Goal: Transaction & Acquisition: Purchase product/service

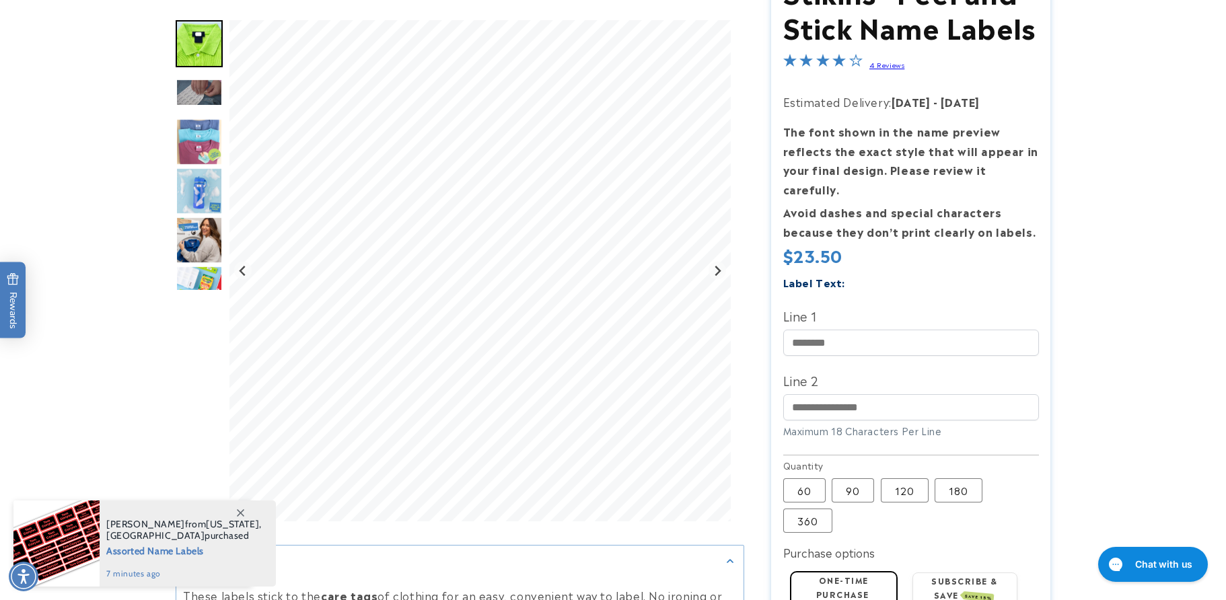
scroll to position [202, 0]
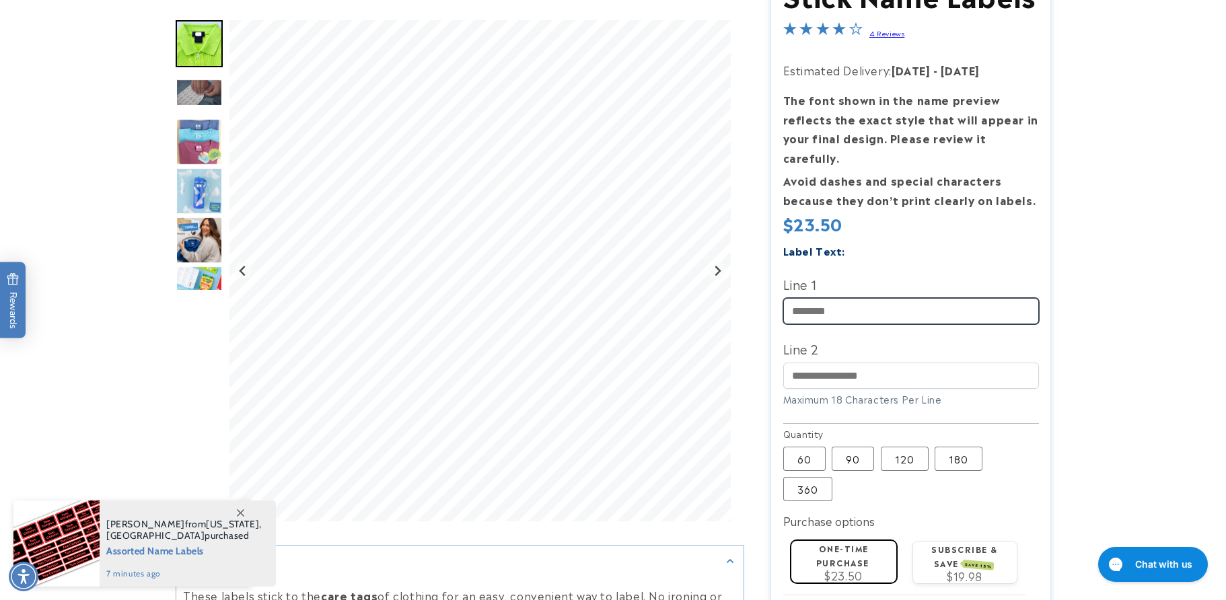
click at [821, 298] on input "Line 1" at bounding box center [911, 311] width 256 height 26
type input "****"
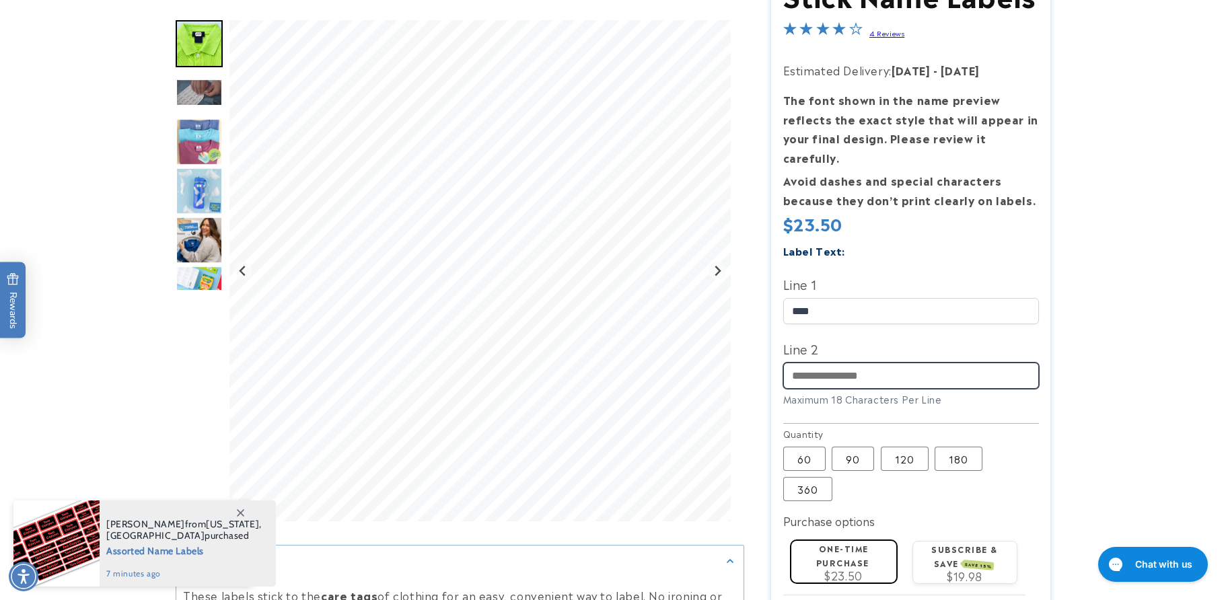
click at [864, 363] on input "Line 2" at bounding box center [911, 376] width 256 height 26
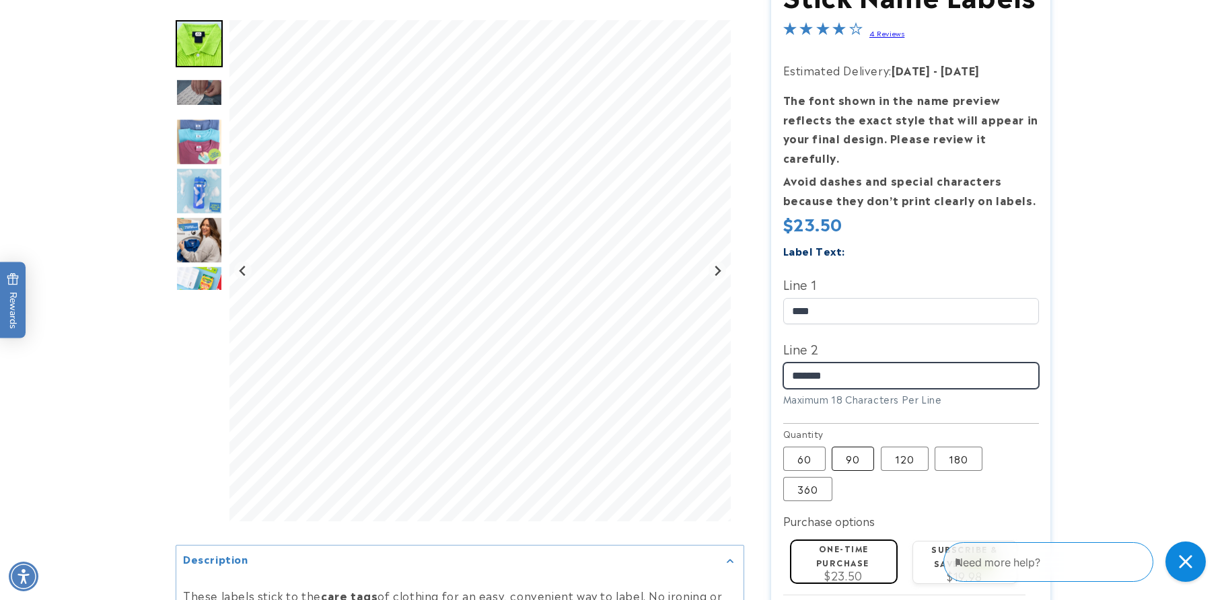
type input "*******"
click at [846, 447] on label "90 Variant sold out or unavailable" at bounding box center [852, 459] width 42 height 24
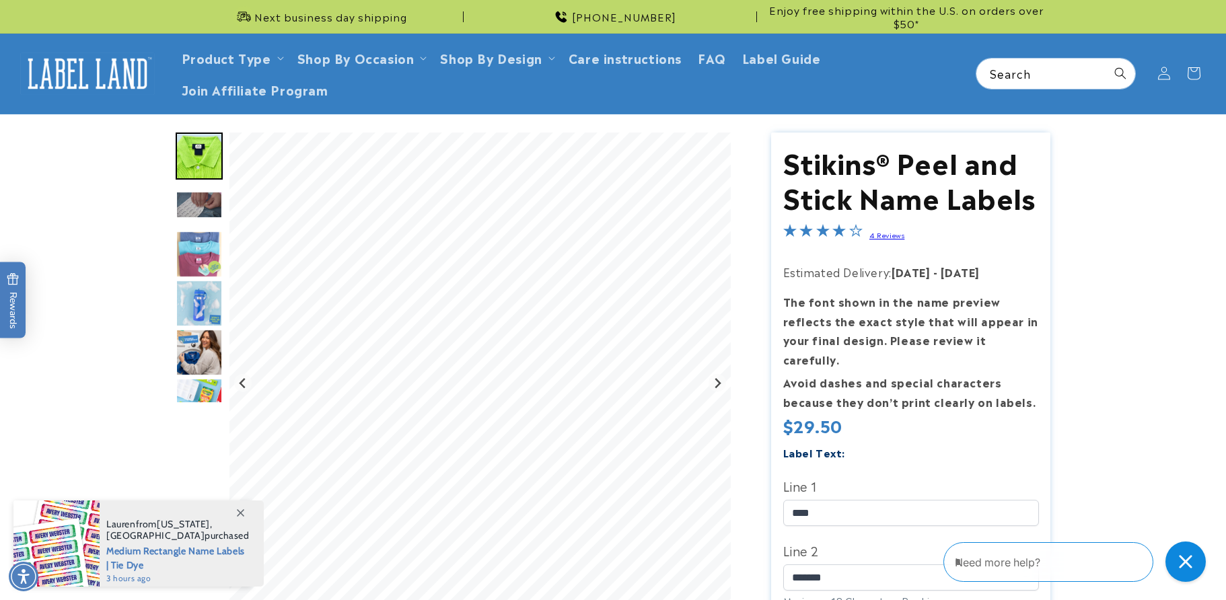
scroll to position [269, 0]
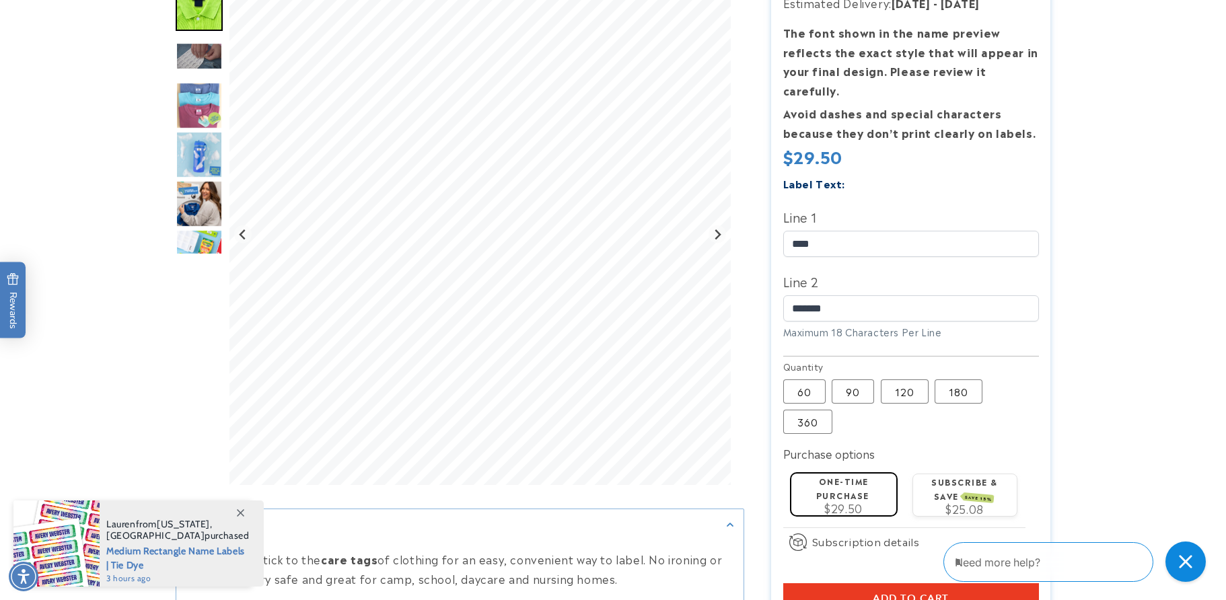
click at [827, 475] on label "One-time purchase" at bounding box center [842, 488] width 53 height 26
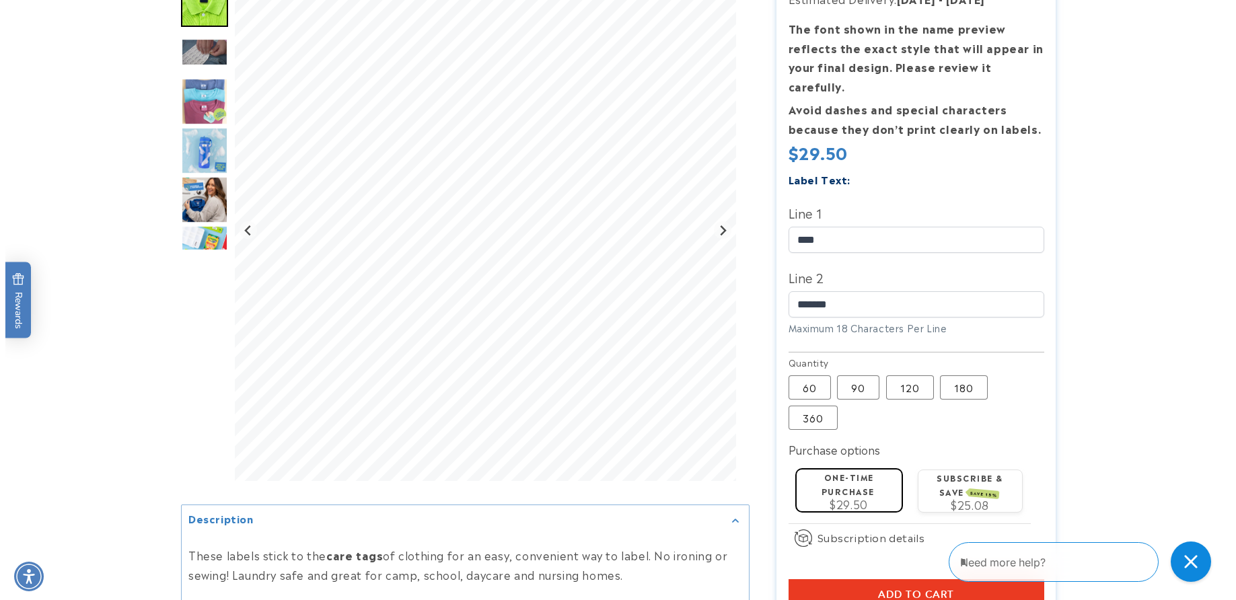
scroll to position [471, 0]
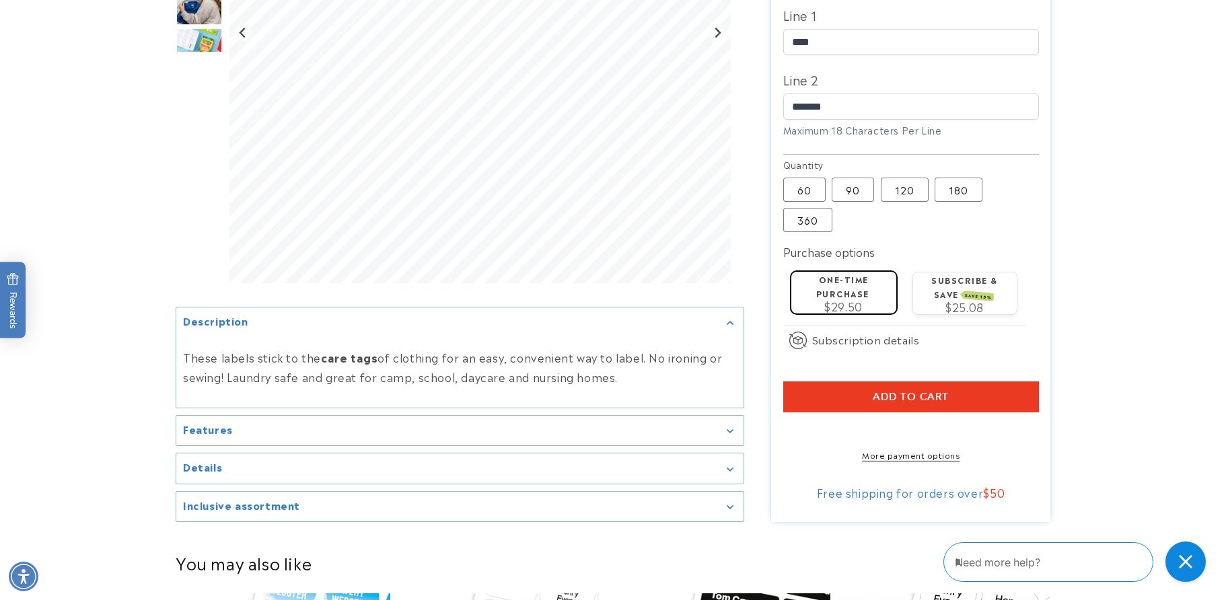
click at [887, 391] on span "Add to cart" at bounding box center [910, 397] width 76 height 12
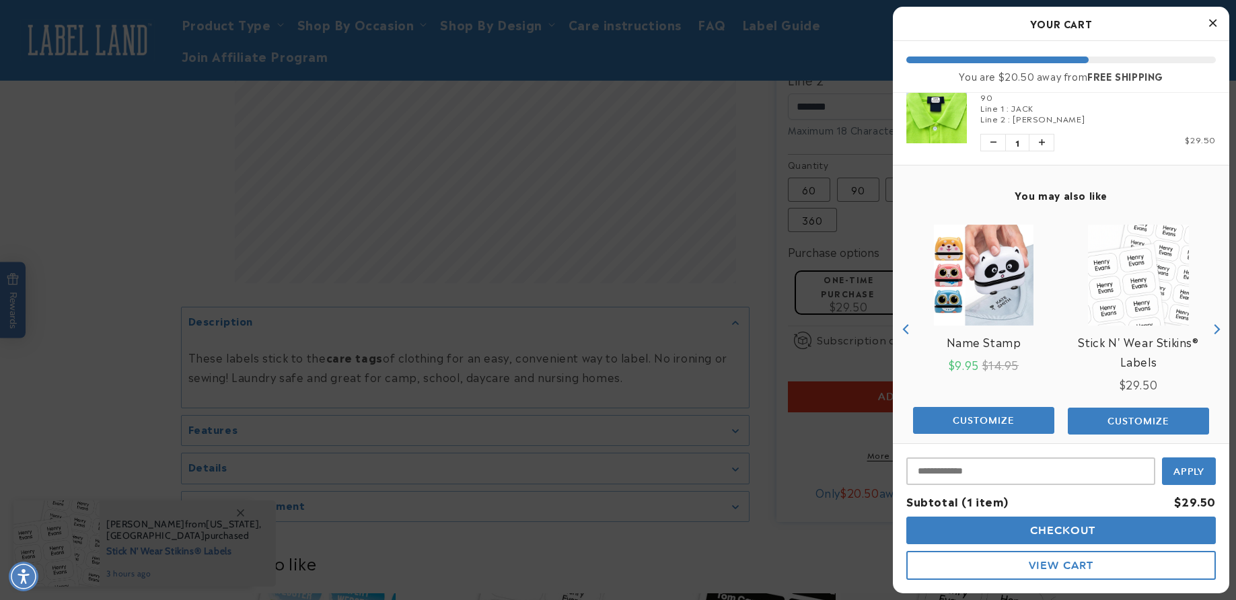
scroll to position [49, 0]
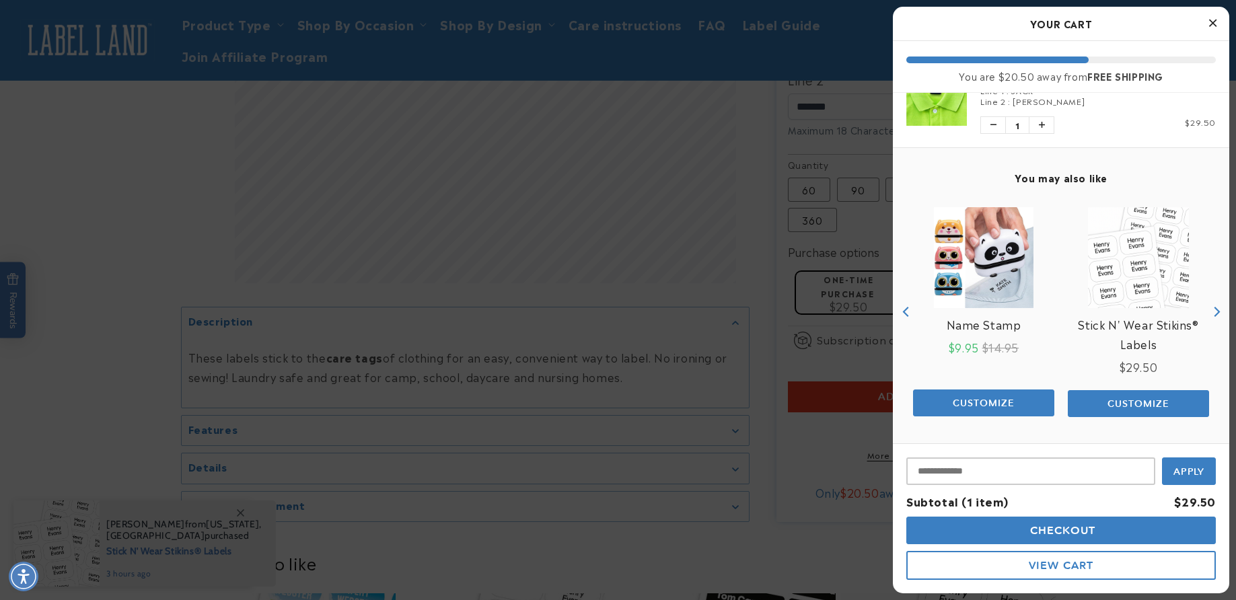
click at [1086, 529] on span "Checkout" at bounding box center [1060, 530] width 69 height 13
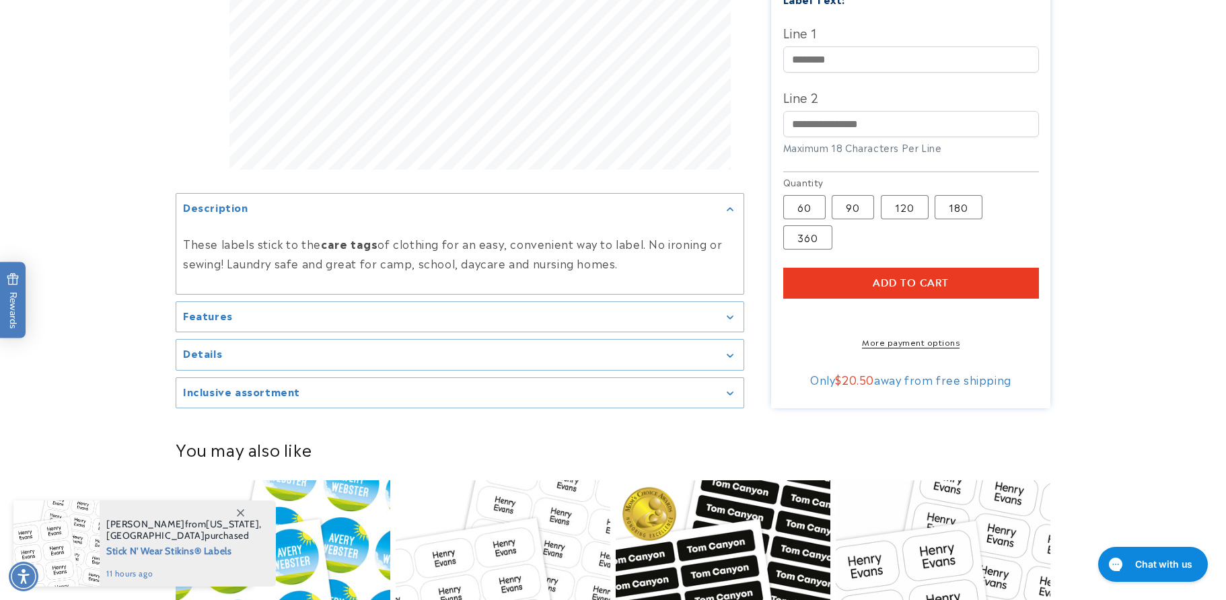
click at [221, 325] on summary "Features" at bounding box center [459, 317] width 567 height 30
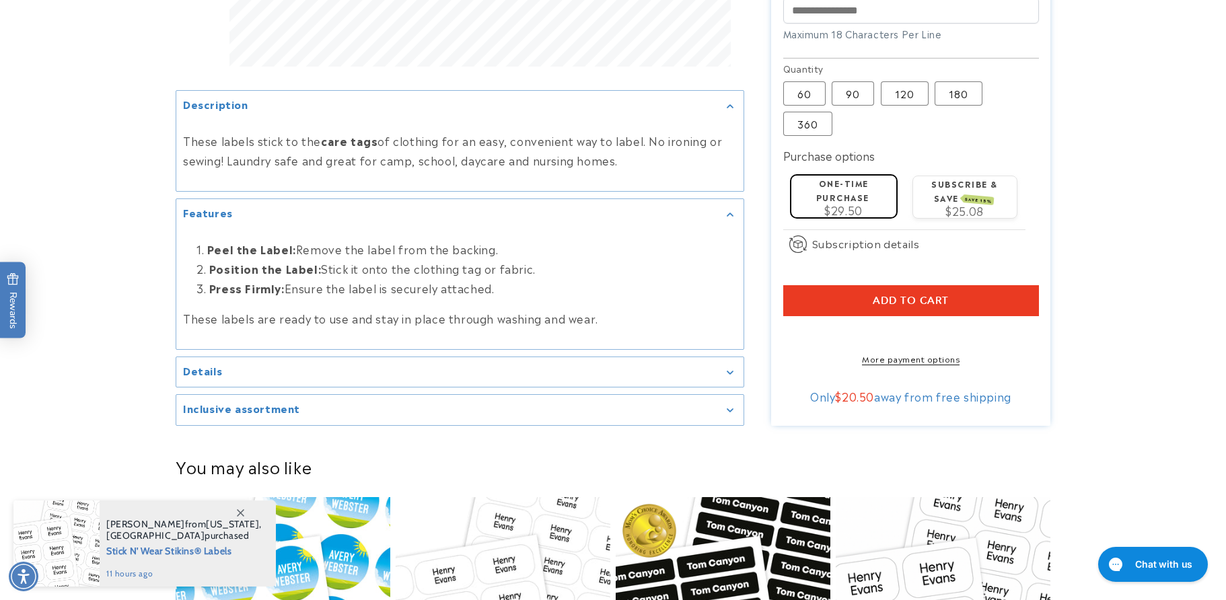
scroll to position [673, 0]
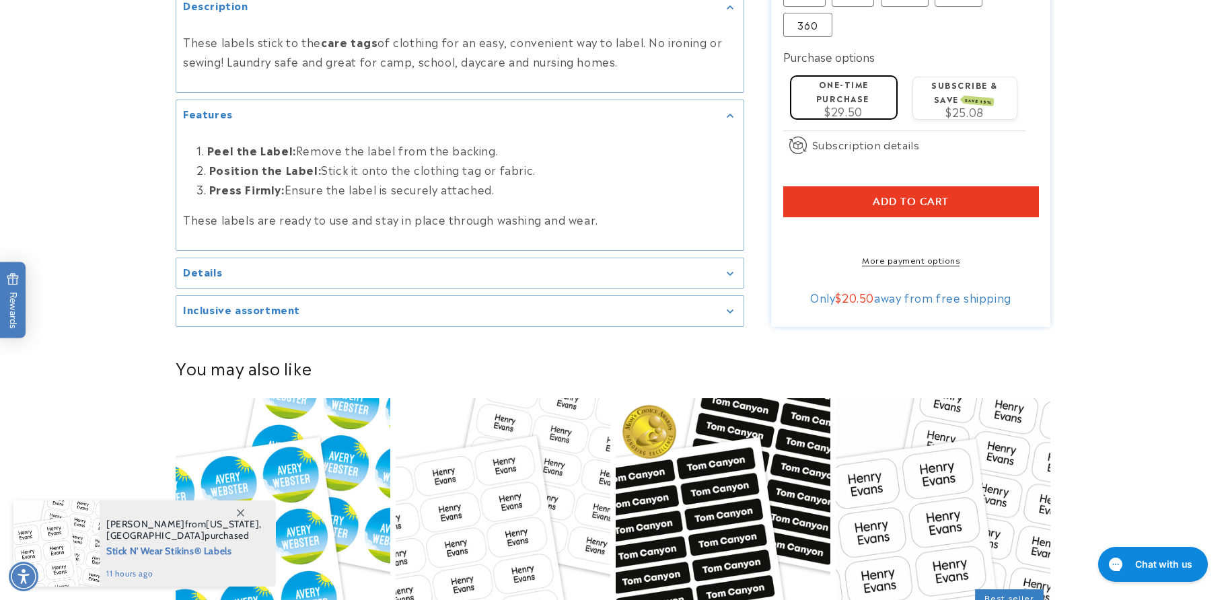
click at [198, 270] on h2 "Details" at bounding box center [202, 271] width 39 height 13
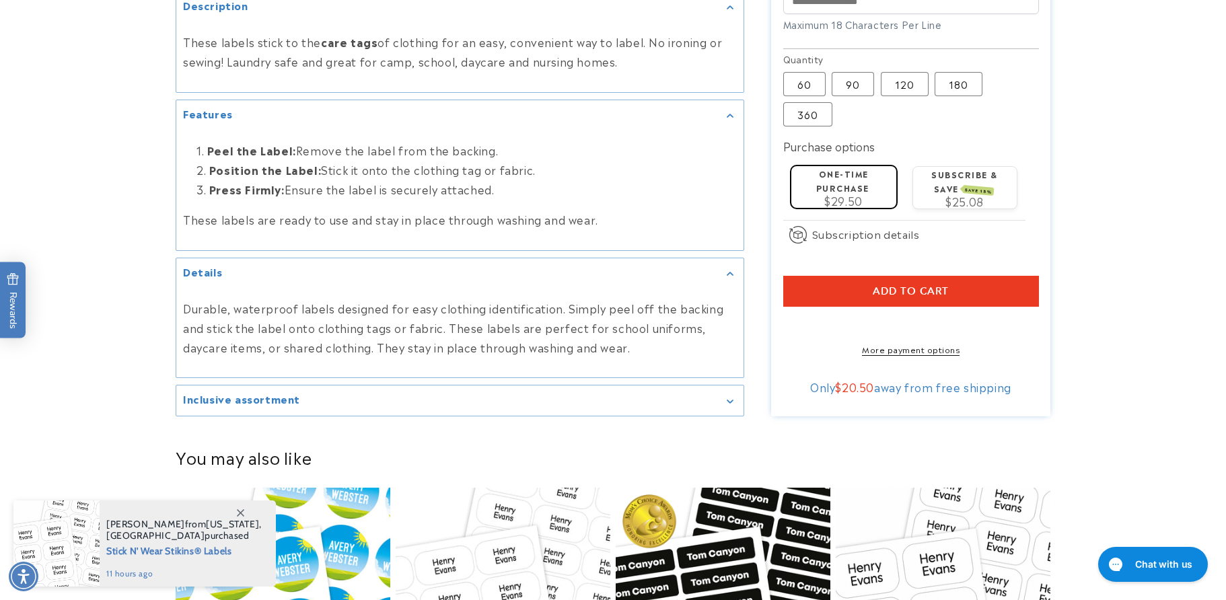
click at [243, 403] on h2 "Inclusive assortment" at bounding box center [241, 398] width 117 height 13
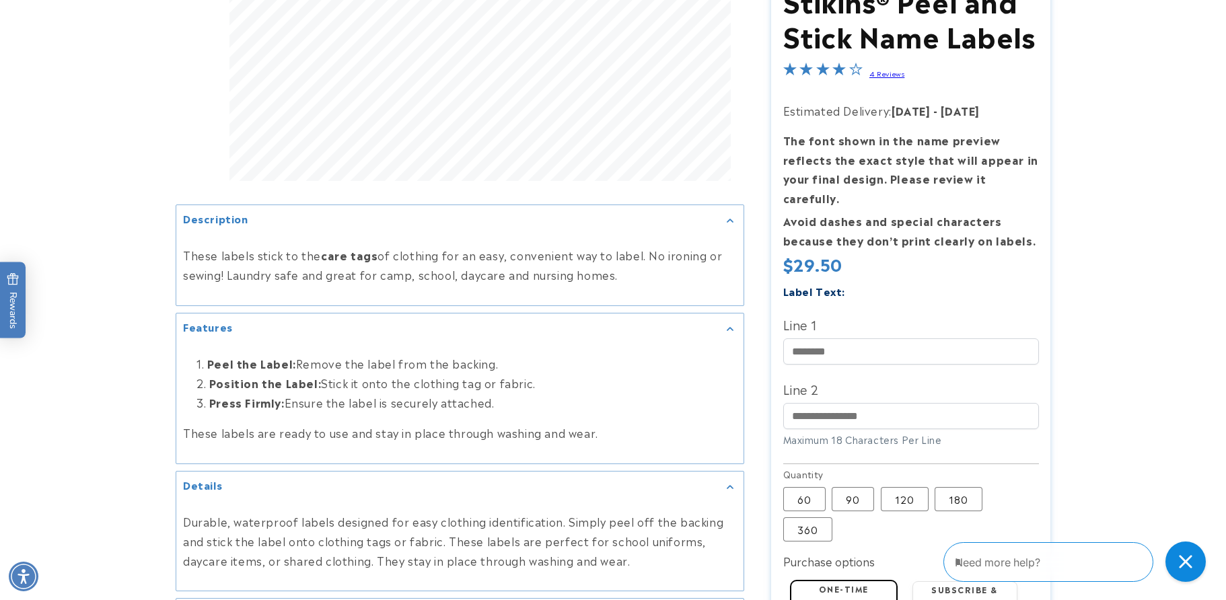
scroll to position [471, 0]
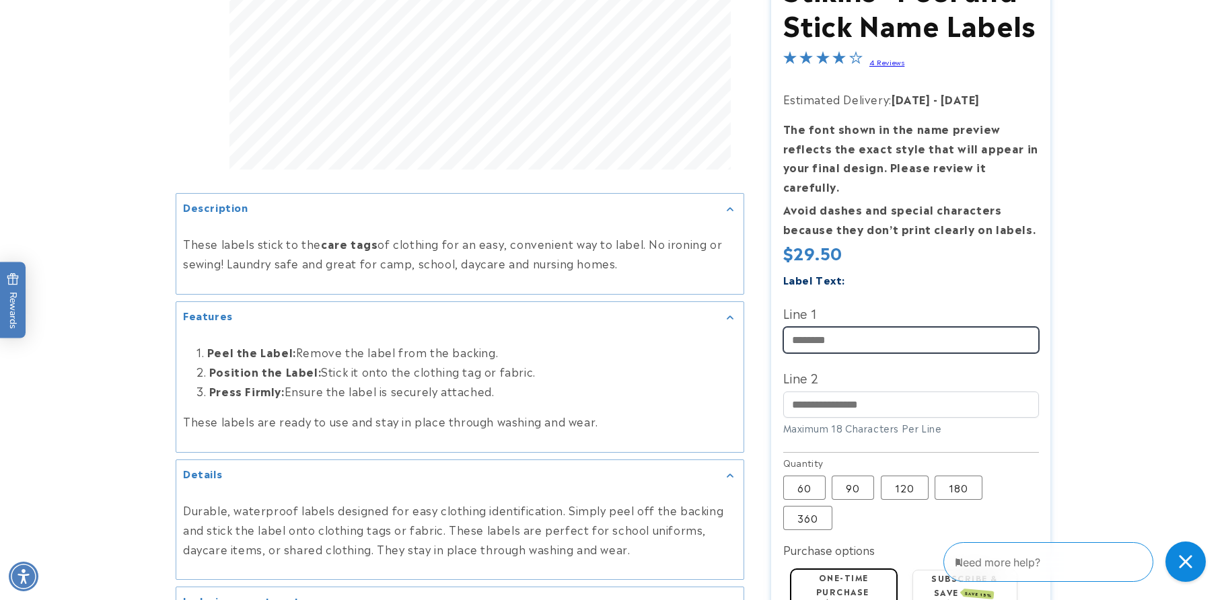
click at [833, 327] on input "Line 1" at bounding box center [911, 340] width 256 height 26
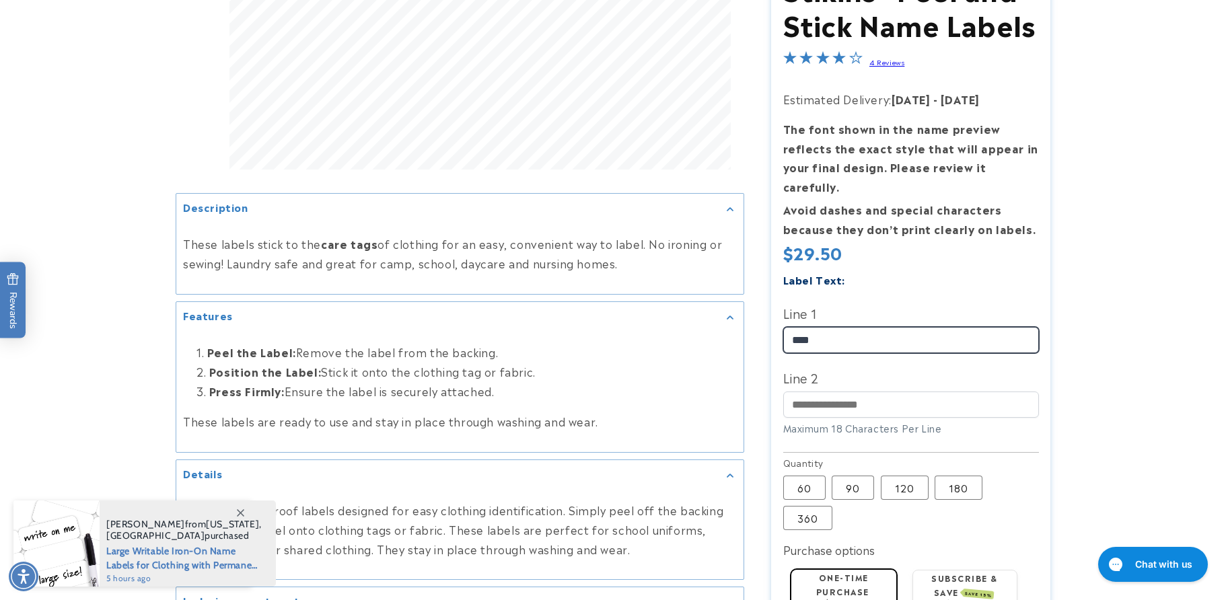
type input "****"
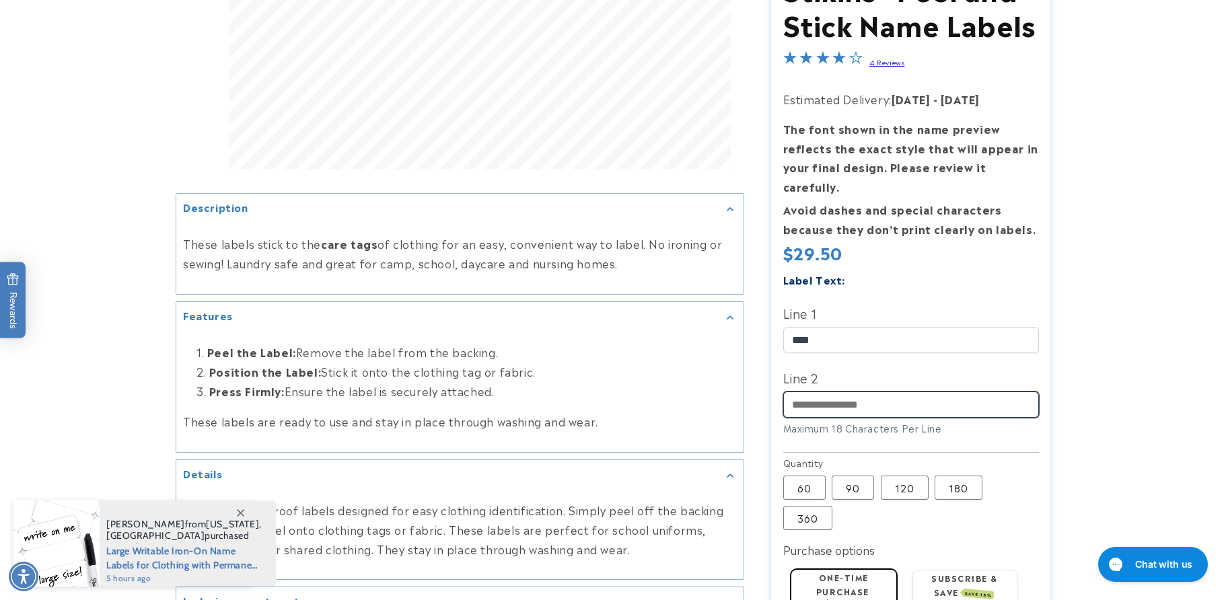
click at [852, 391] on input "Line 2" at bounding box center [911, 404] width 256 height 26
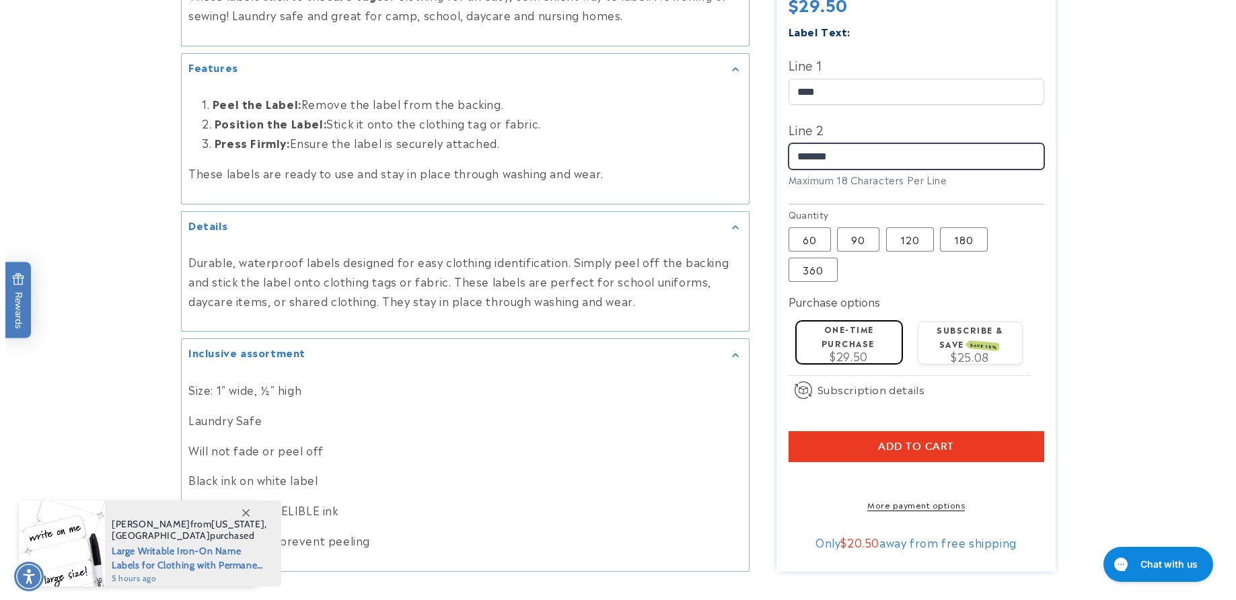
scroll to position [740, 0]
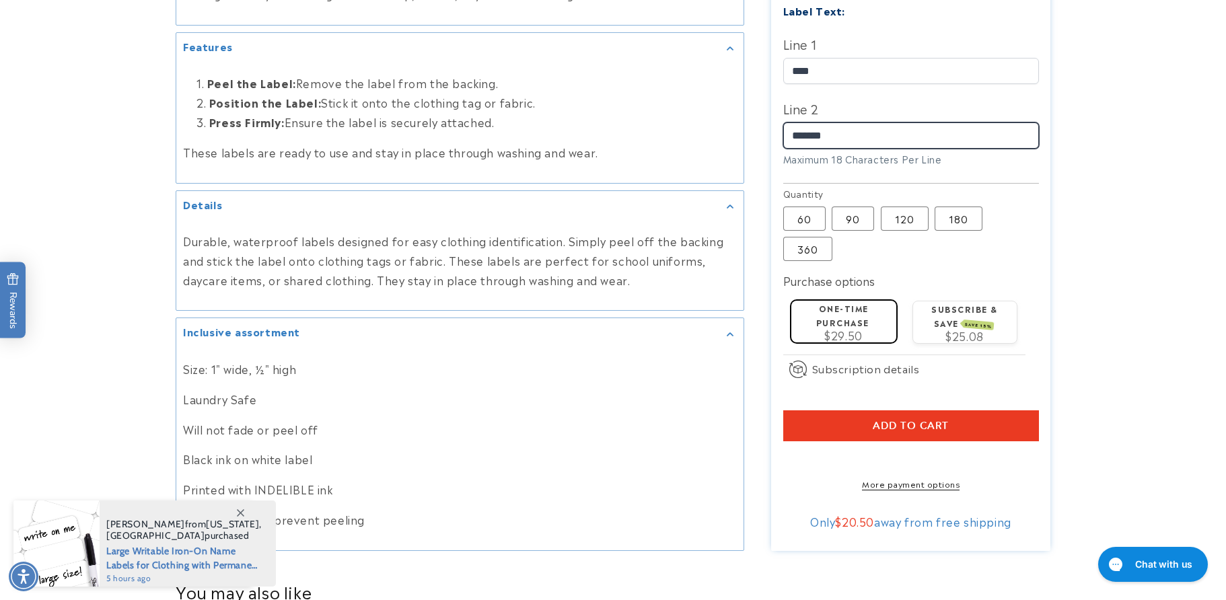
type input "*******"
click at [927, 419] on span "Add to cart" at bounding box center [910, 425] width 76 height 12
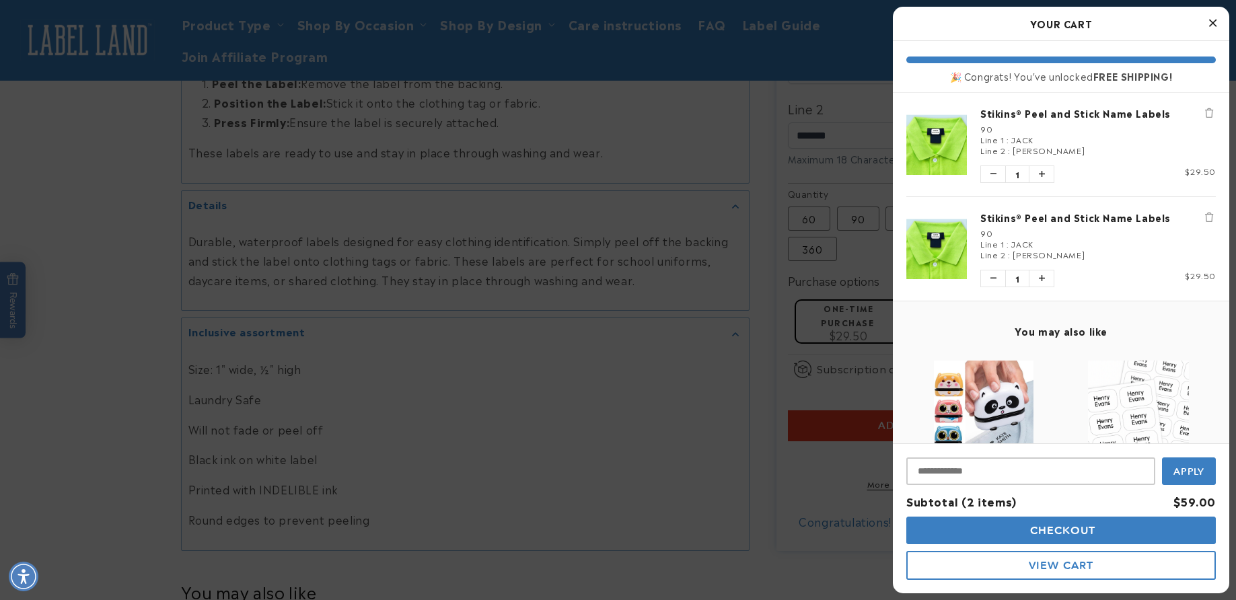
click at [1205, 217] on icon "Remove Stikins® Peel and Stick Name Labels" at bounding box center [1209, 217] width 8 height 9
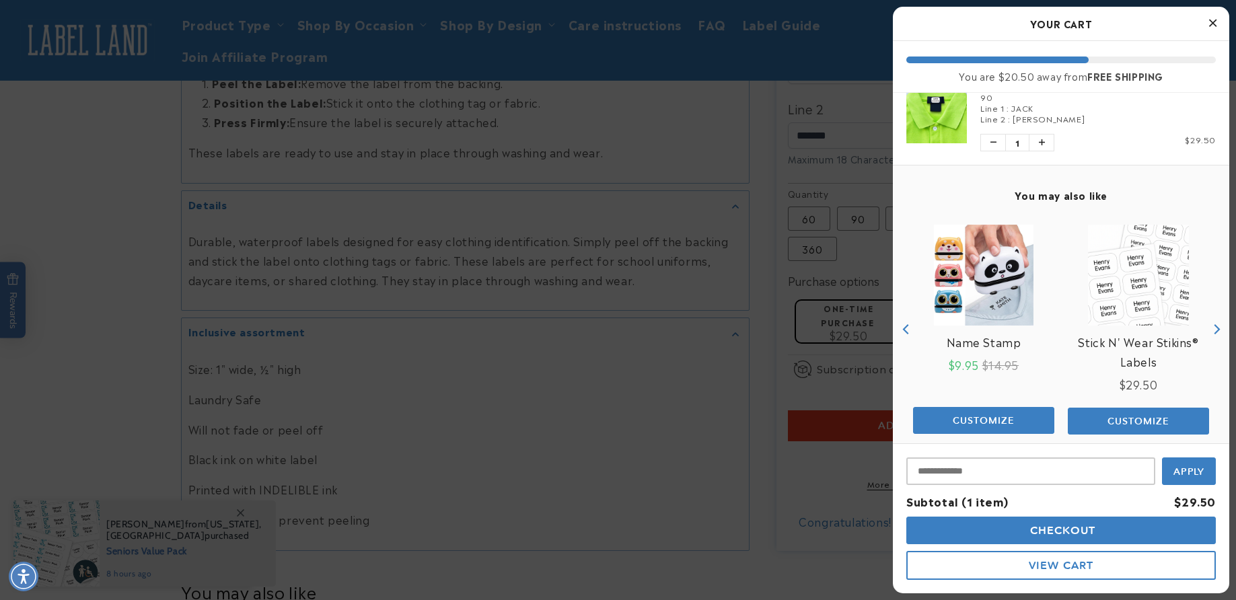
scroll to position [49, 0]
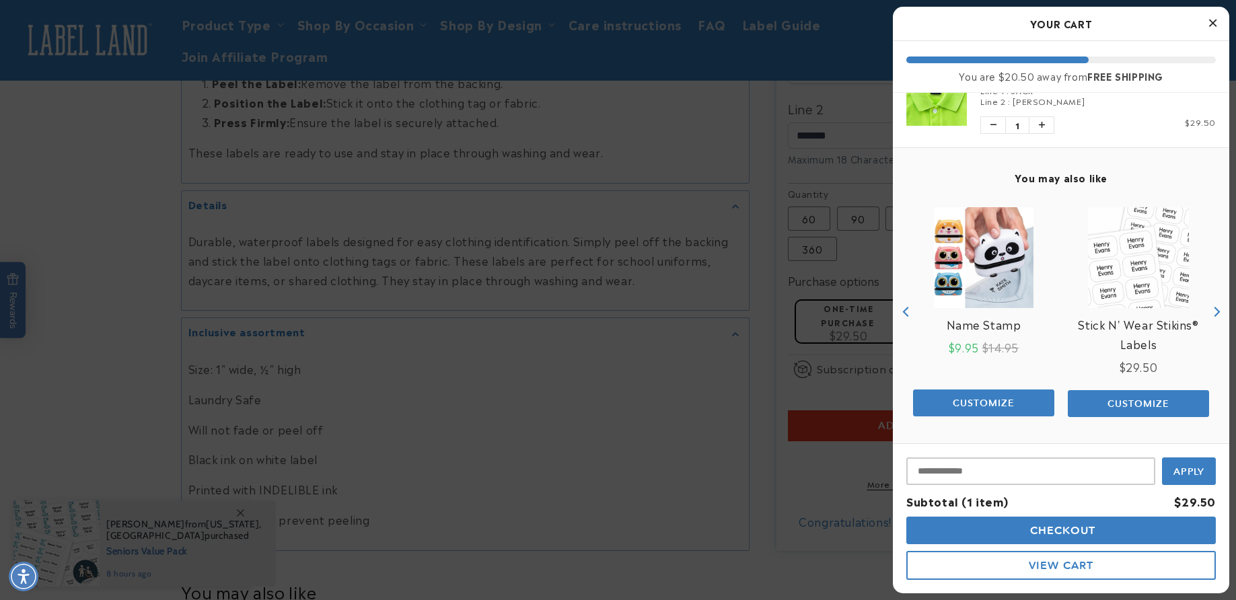
click at [1083, 536] on span "Checkout" at bounding box center [1060, 530] width 69 height 13
